Goal: Task Accomplishment & Management: Use online tool/utility

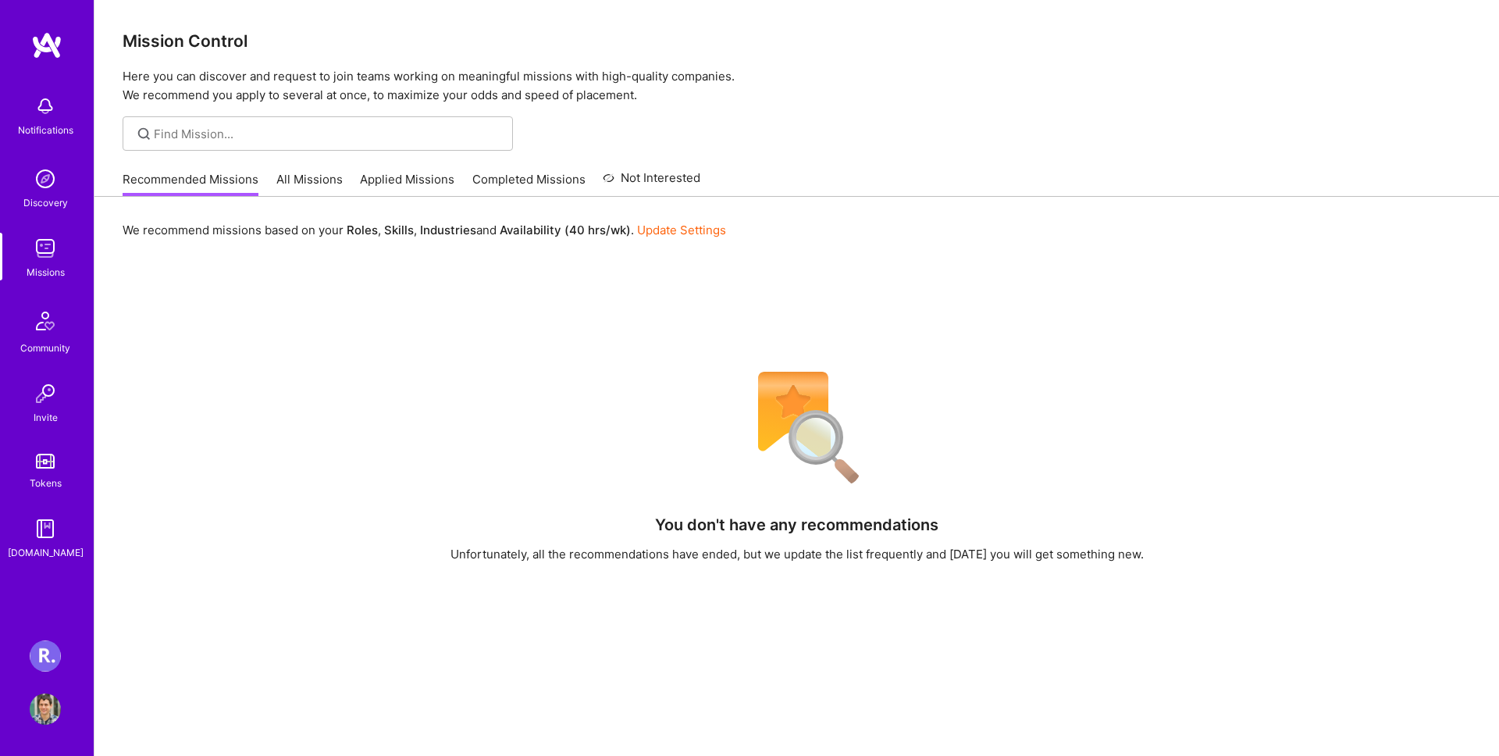
click at [23, 655] on div "Notifications Discovery Missions Community Invite Tokens [DOMAIN_NAME] [PERSON_…" at bounding box center [47, 378] width 94 height 756
click at [30, 655] on img at bounding box center [45, 655] width 31 height 31
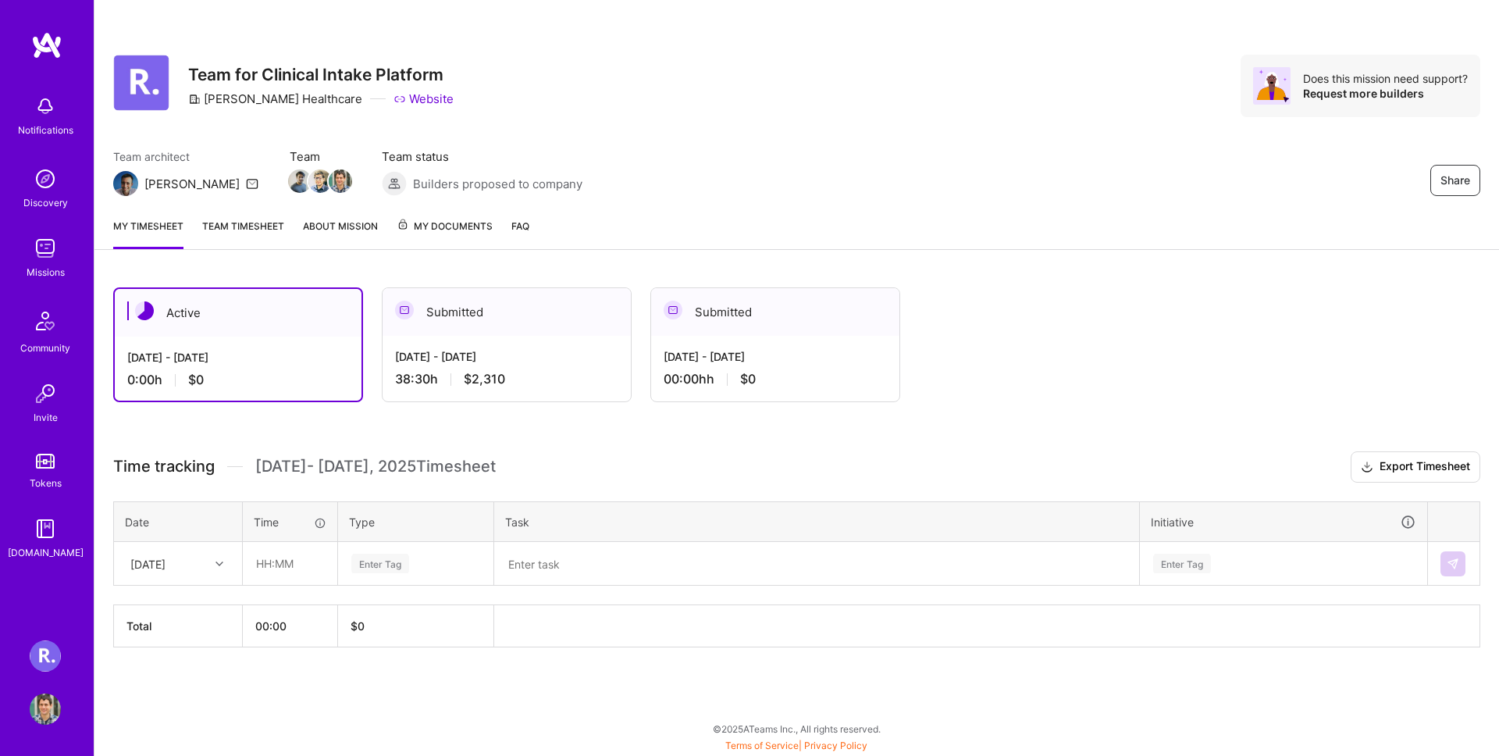
click at [484, 305] on div "Submitted" at bounding box center [506, 312] width 248 height 48
